Goal: Information Seeking & Learning: Learn about a topic

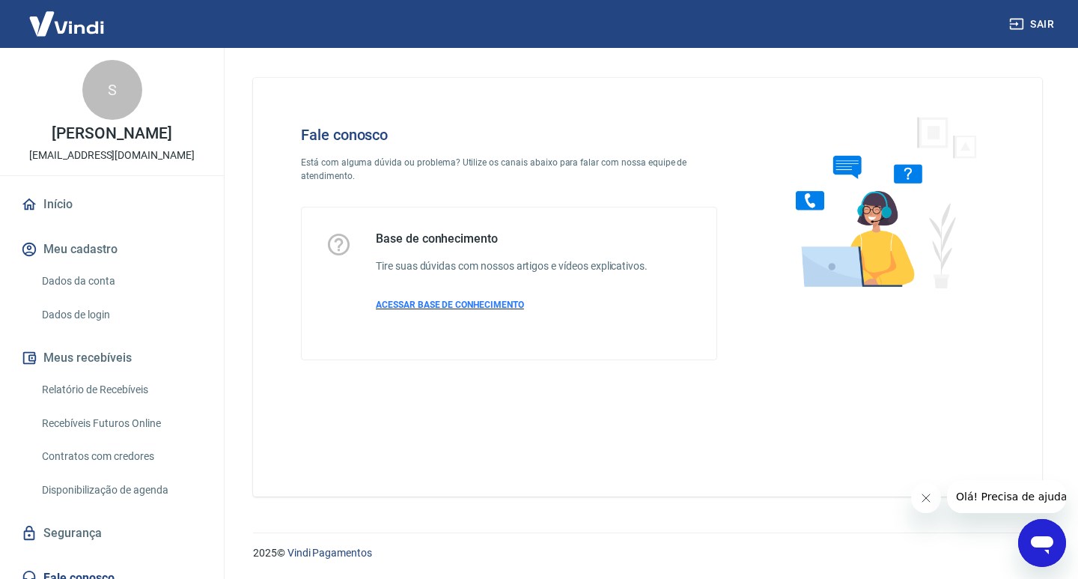
click at [461, 307] on span "ACESSAR BASE DE CONHECIMENTO" at bounding box center [450, 305] width 148 height 10
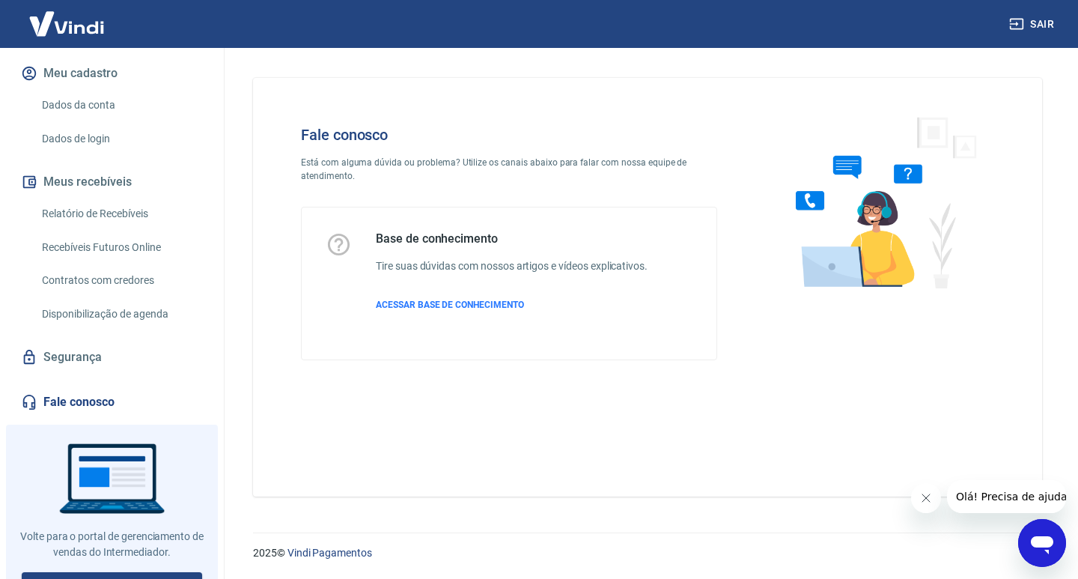
scroll to position [197, 0]
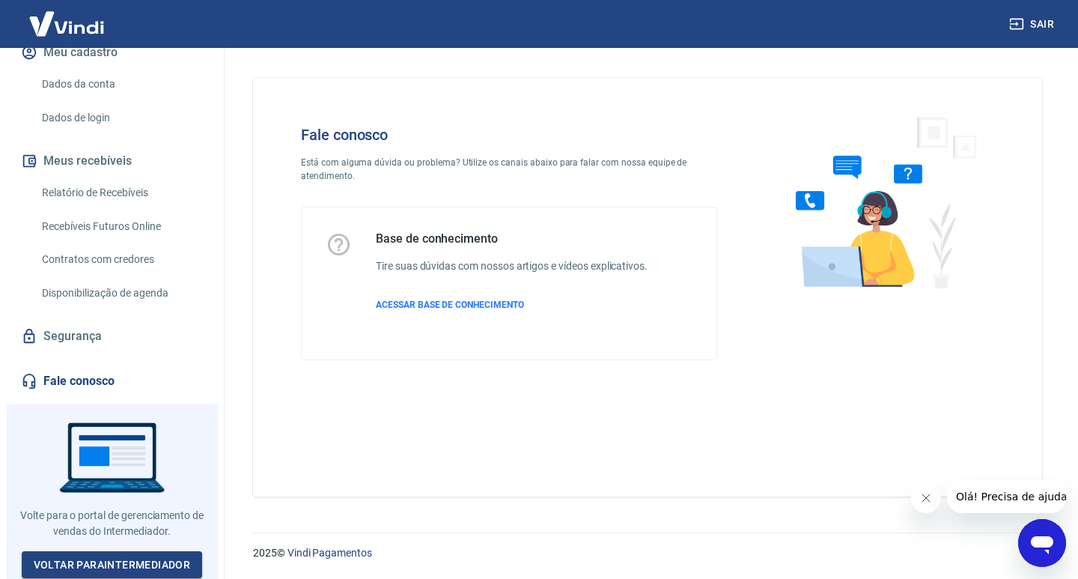
click at [77, 334] on link "Segurança" at bounding box center [112, 336] width 188 height 33
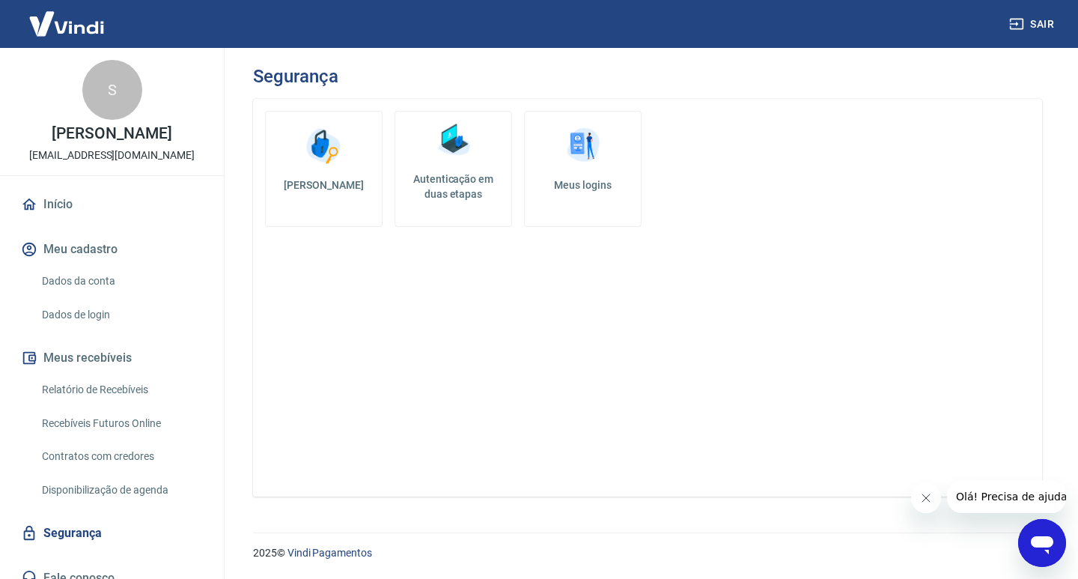
click at [64, 29] on img at bounding box center [66, 24] width 97 height 46
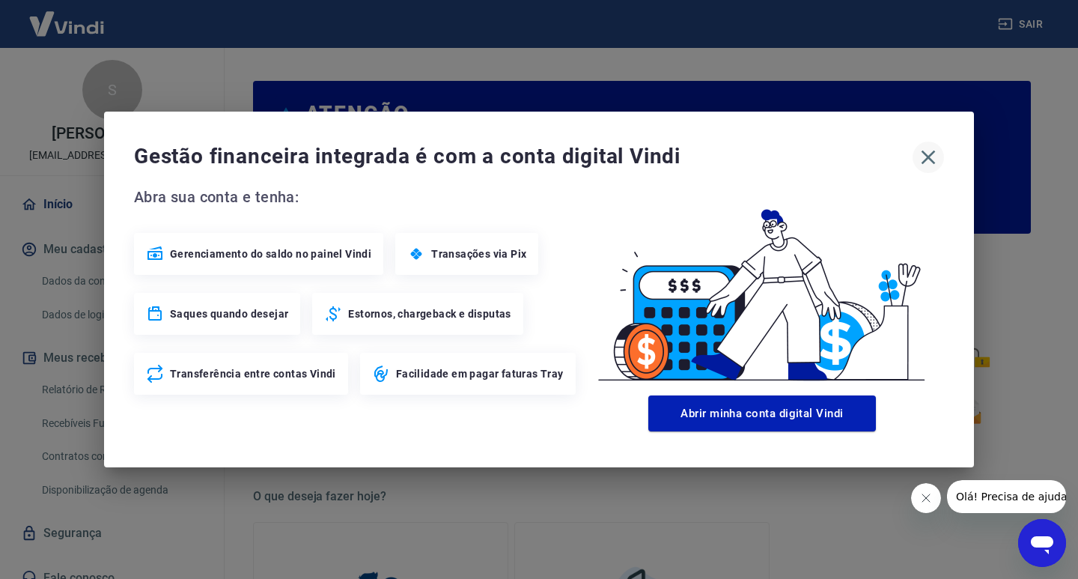
click at [926, 159] on icon "button" at bounding box center [929, 158] width 14 height 14
